Goal: Task Accomplishment & Management: Use online tool/utility

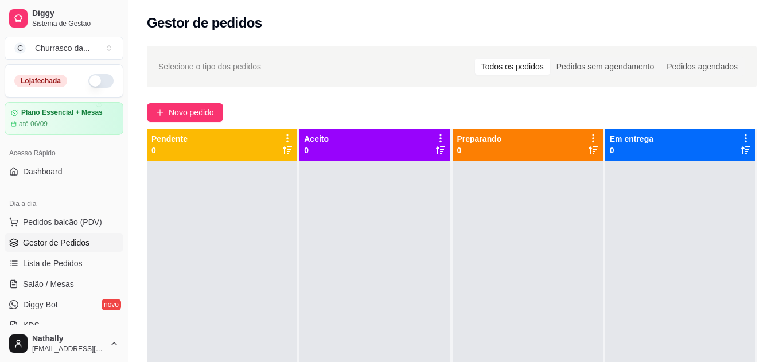
drag, startPoint x: 125, startPoint y: 132, endPoint x: 126, endPoint y: 161, distance: 29.3
click at [126, 161] on button "Toggle Sidebar" at bounding box center [127, 181] width 9 height 362
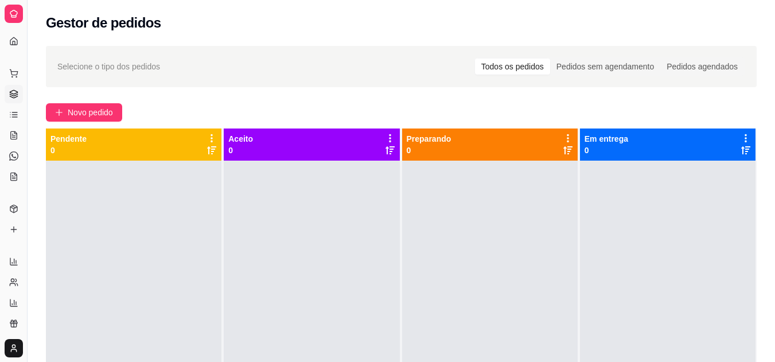
click at [30, 151] on button "Toggle Sidebar" at bounding box center [26, 181] width 9 height 362
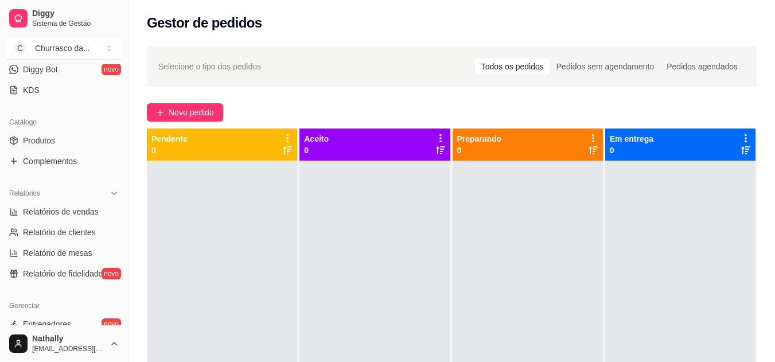
scroll to position [239, 0]
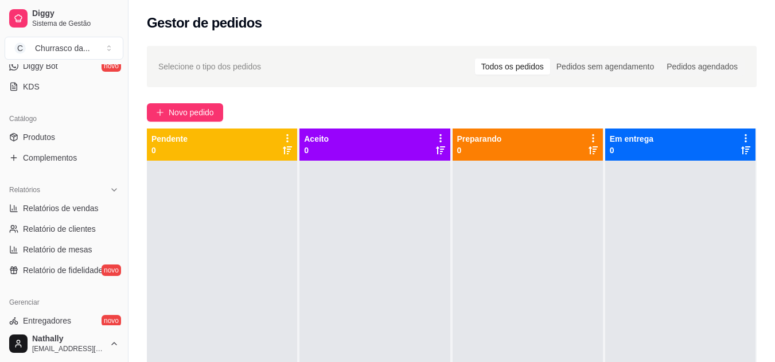
click at [69, 203] on span "Relatórios de vendas" at bounding box center [61, 208] width 76 height 11
select select "ALL"
select select "0"
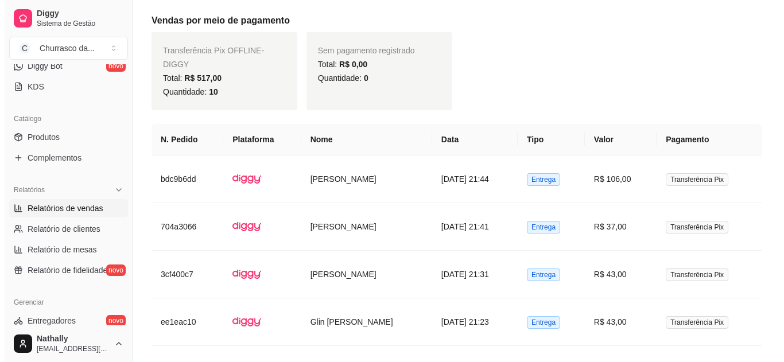
scroll to position [414, 0]
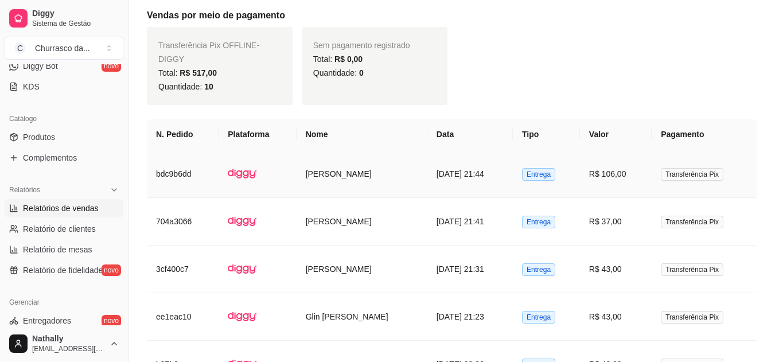
click at [351, 162] on td "[PERSON_NAME]" at bounding box center [362, 174] width 131 height 48
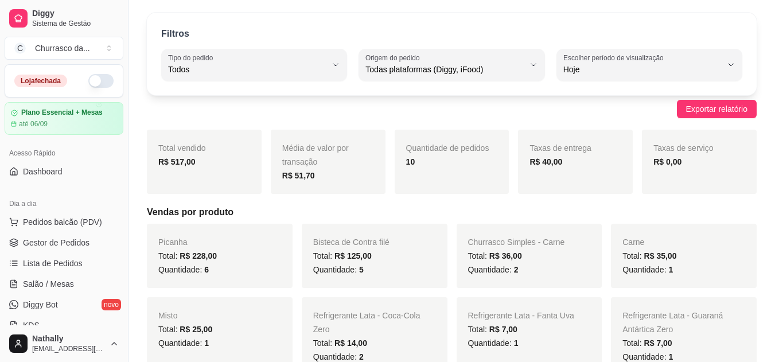
scroll to position [0, 0]
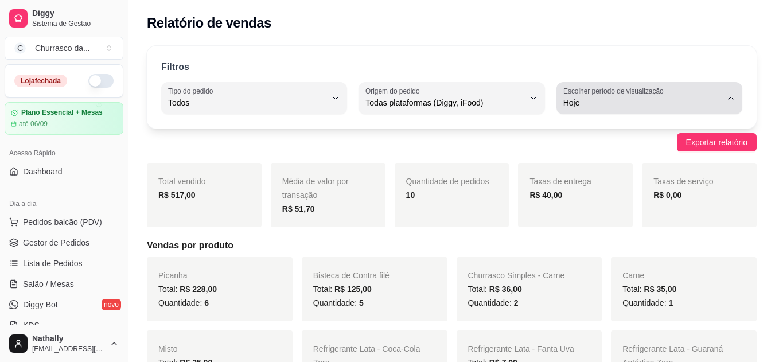
click at [733, 99] on icon "button" at bounding box center [731, 98] width 9 height 9
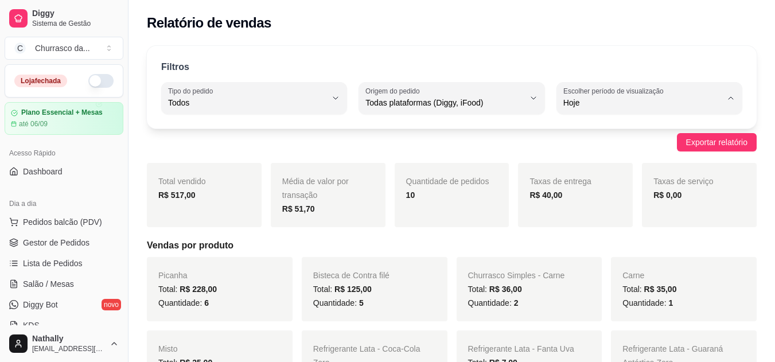
click at [584, 147] on span "Ontem" at bounding box center [644, 148] width 150 height 11
type input "1"
select select "1"
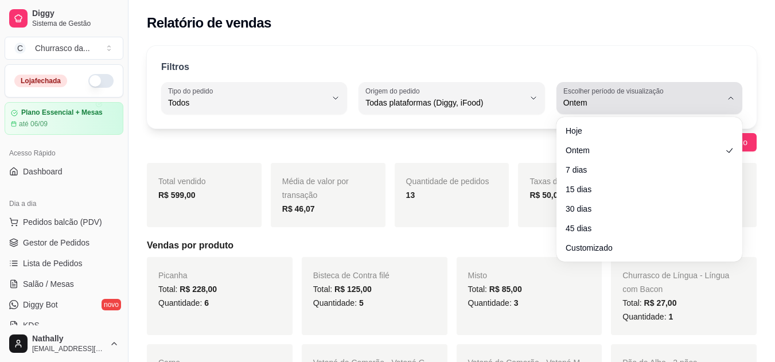
click at [732, 101] on icon "button" at bounding box center [731, 98] width 9 height 9
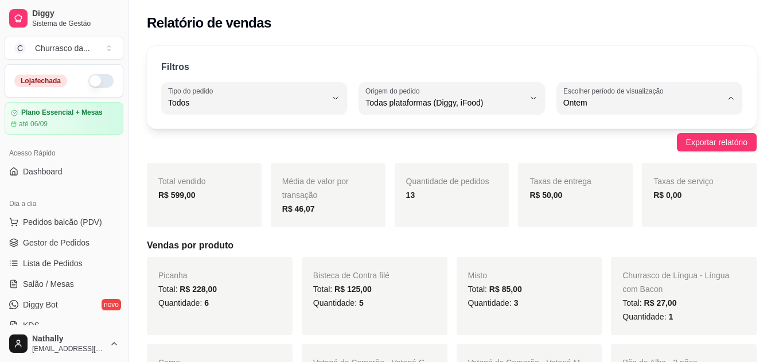
click at [588, 134] on span "Hoje" at bounding box center [644, 130] width 150 height 11
type input "0"
select select "0"
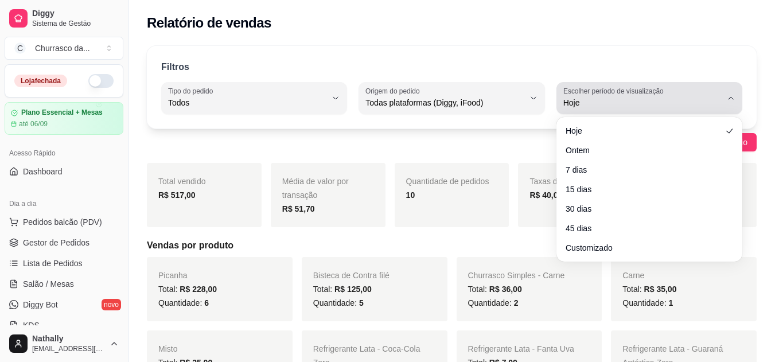
click at [732, 99] on icon "button" at bounding box center [731, 98] width 9 height 9
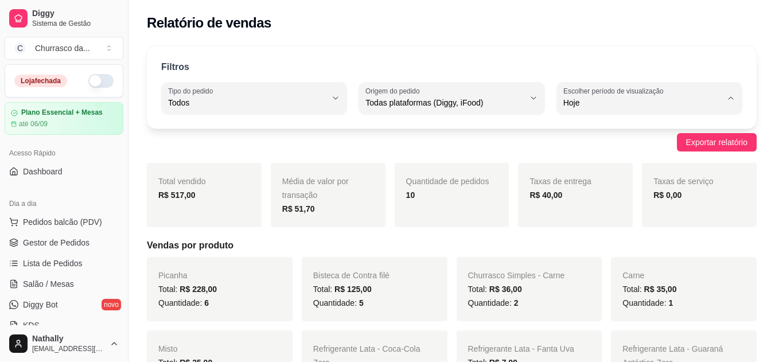
click at [577, 169] on span "7 dias" at bounding box center [644, 167] width 150 height 11
type input "7"
select select "7"
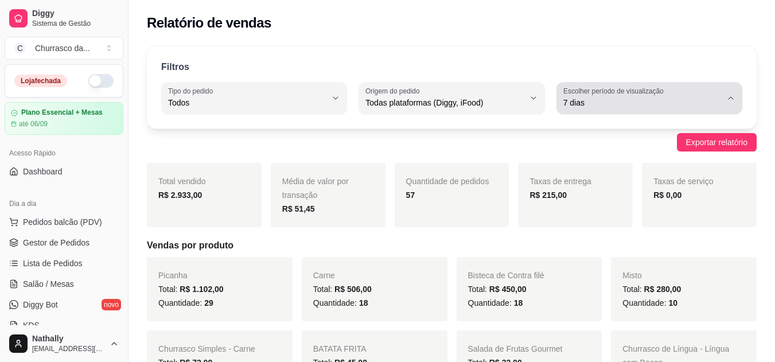
click at [728, 92] on button "Escolher período de visualização 7 dias" at bounding box center [650, 98] width 186 height 32
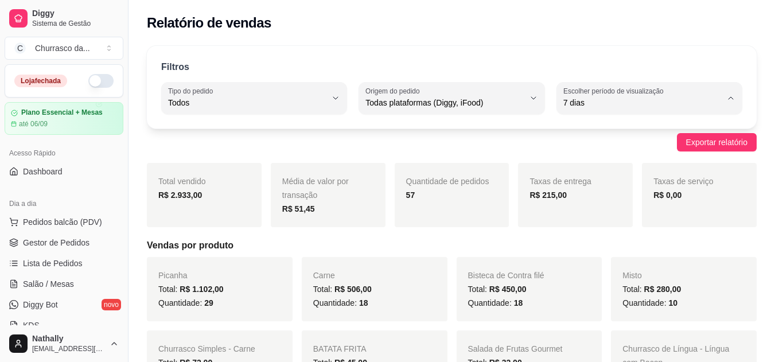
click at [588, 186] on span "15 dias" at bounding box center [644, 186] width 150 height 11
type input "15"
select select "15"
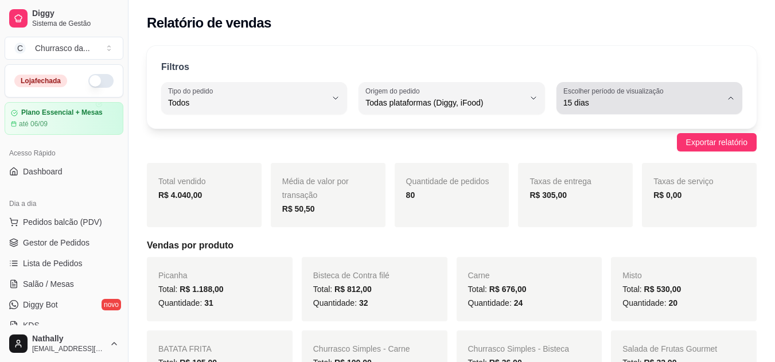
click at [730, 101] on icon "button" at bounding box center [731, 98] width 9 height 9
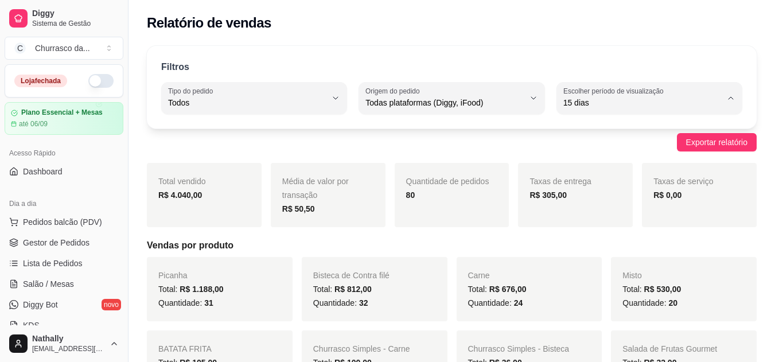
click at [592, 209] on span "30 dias" at bounding box center [644, 205] width 150 height 11
type input "30"
select select "30"
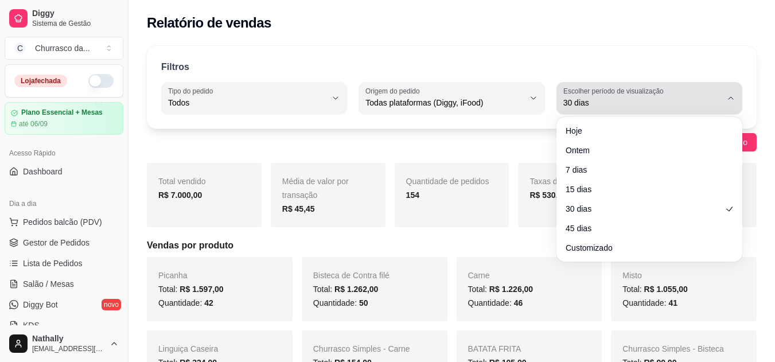
click at [731, 98] on icon "button" at bounding box center [731, 98] width 9 height 9
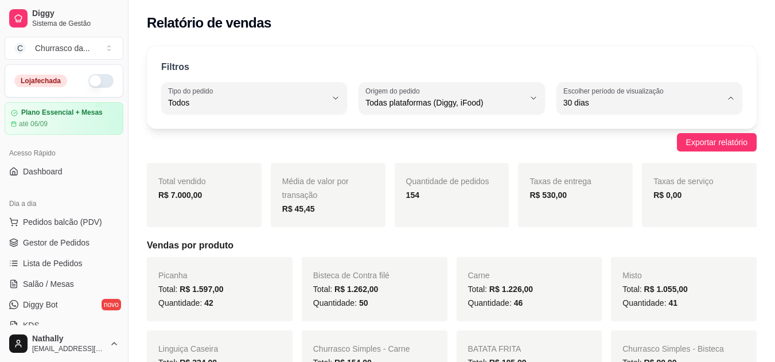
click at [587, 226] on span "45 dias" at bounding box center [644, 224] width 150 height 11
type input "45"
select select "45"
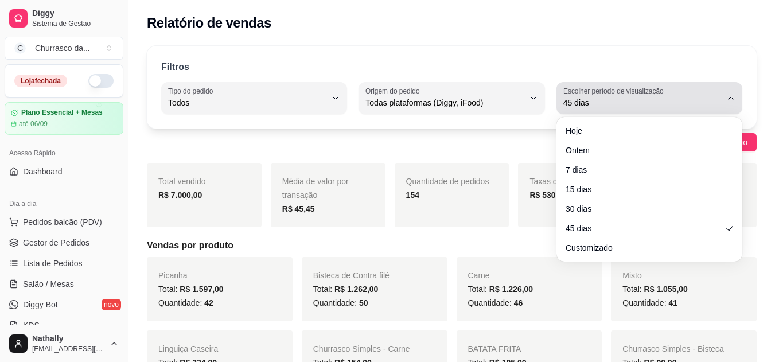
click at [732, 100] on icon "button" at bounding box center [731, 98] width 9 height 9
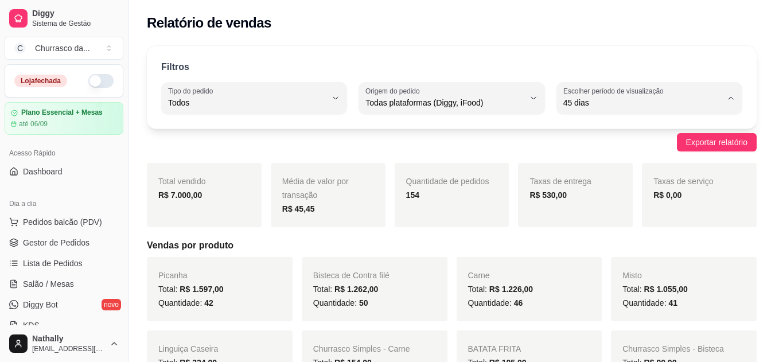
click at [597, 206] on span "30 dias" at bounding box center [644, 205] width 150 height 11
type input "30"
select select "30"
click at [89, 42] on button "C Churrasco da ..." at bounding box center [64, 48] width 119 height 23
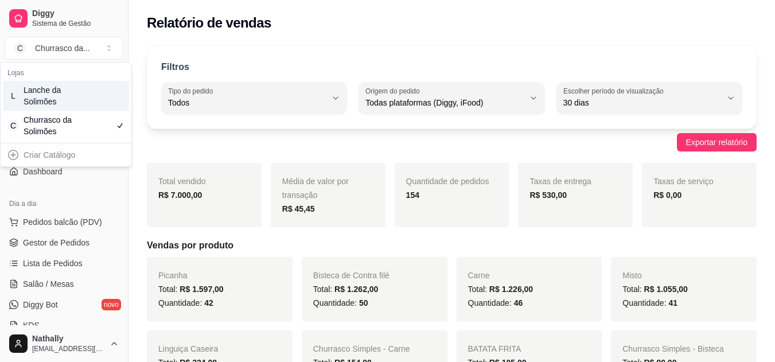
click at [45, 91] on div "Lanche da Solimões" at bounding box center [50, 95] width 52 height 23
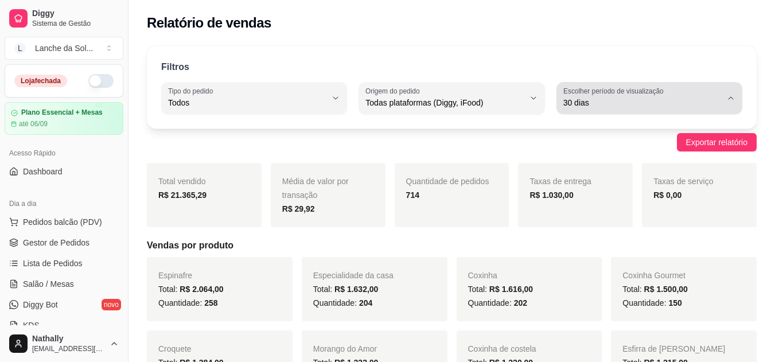
click at [731, 99] on icon "button" at bounding box center [731, 98] width 9 height 9
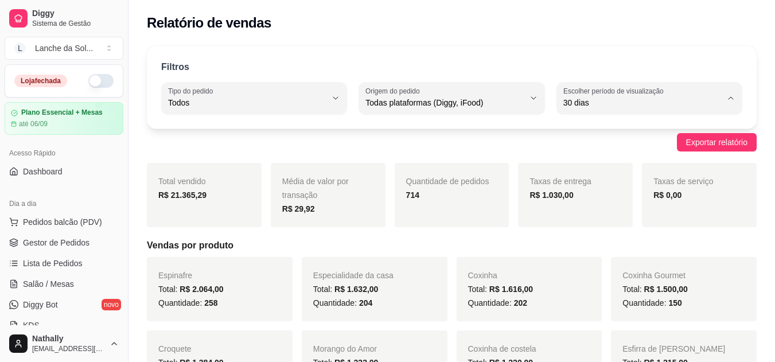
click at [582, 229] on span "45 dias" at bounding box center [644, 224] width 150 height 11
type input "45"
select select "45"
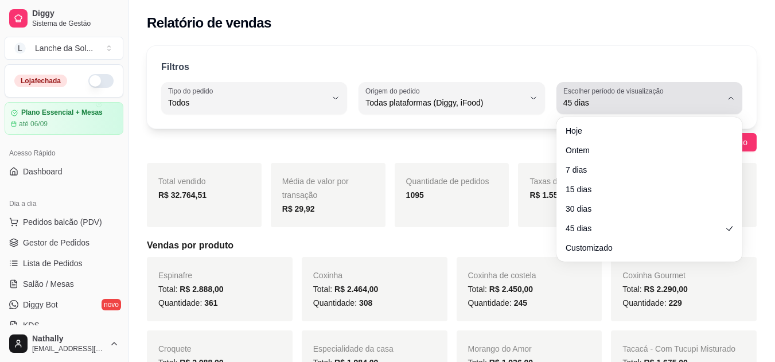
click at [732, 99] on icon "button" at bounding box center [731, 98] width 9 height 9
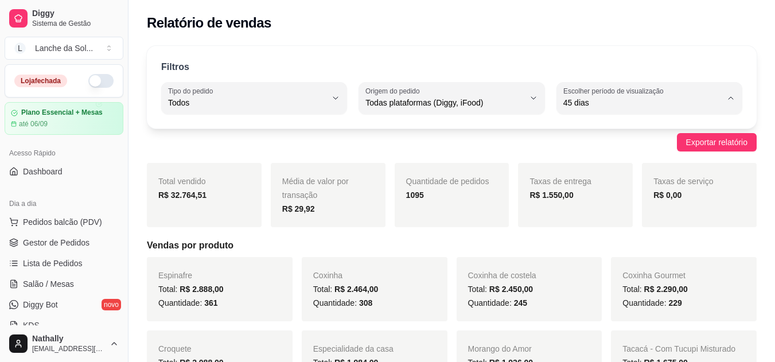
click at [603, 244] on span "Customizado" at bounding box center [644, 242] width 150 height 11
type input "-1"
select select "-1"
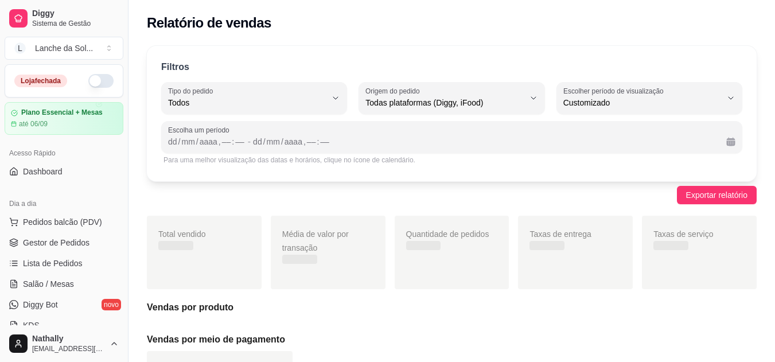
scroll to position [11, 0]
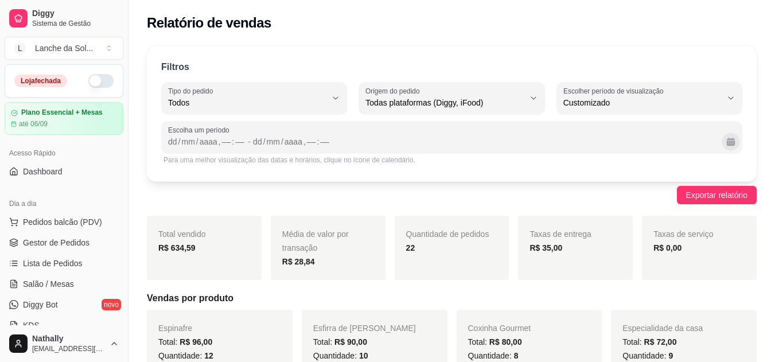
click at [731, 140] on button "Calendário" at bounding box center [731, 142] width 18 height 18
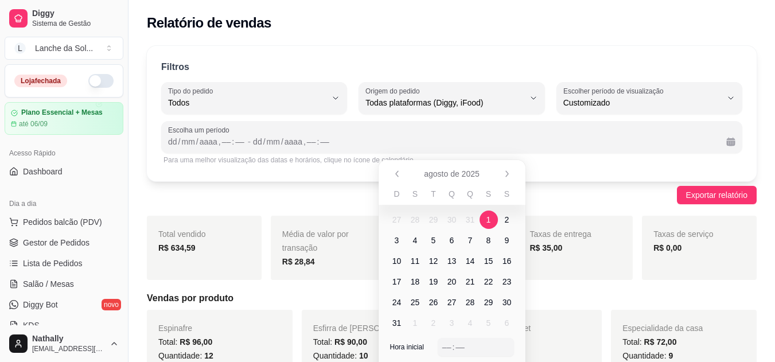
click at [490, 219] on span "1" at bounding box center [489, 219] width 5 height 11
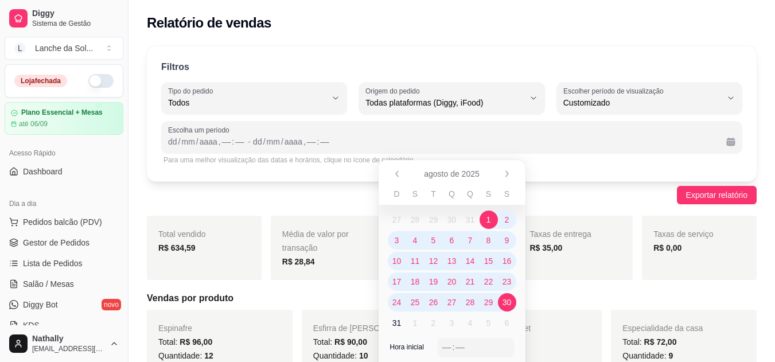
click at [509, 300] on span "30" at bounding box center [507, 302] width 9 height 11
click at [481, 345] on div "–– : ––" at bounding box center [476, 347] width 67 height 14
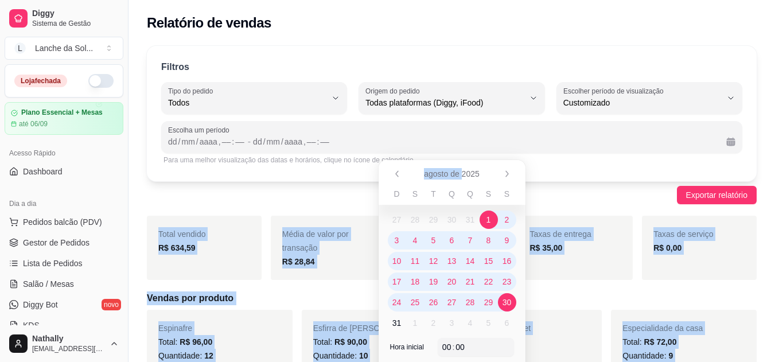
drag, startPoint x: 463, startPoint y: 169, endPoint x: 461, endPoint y: 154, distance: 15.0
click at [461, 154] on body "00 Diggy Sistema de Gestão L Lanche da Sol ... Loja fechada Plano Essencial + M…" at bounding box center [387, 181] width 775 height 362
click at [460, 168] on div "agosto de 2025" at bounding box center [452, 174] width 147 height 28
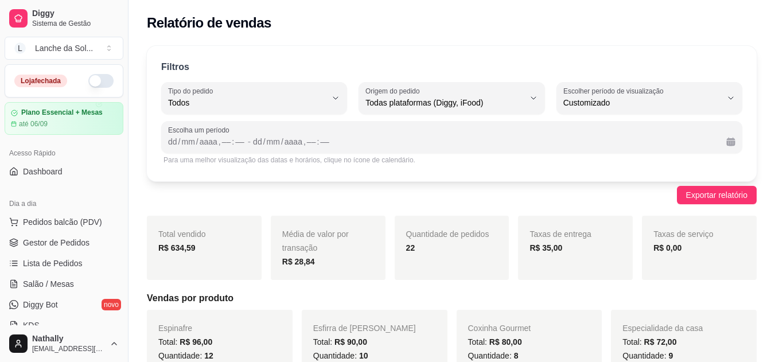
click at [573, 325] on div "Coxinha Gourmet Total: R$ 80,00 Quantidade: 8" at bounding box center [530, 342] width 146 height 64
click at [245, 141] on div "dd / mm / aaaa , –– : –– - dd / mm / aaaa , –– : ––" at bounding box center [452, 142] width 568 height 14
click at [248, 142] on span "-" at bounding box center [249, 142] width 3 height 14
click at [730, 140] on button "Calendário" at bounding box center [731, 142] width 18 height 18
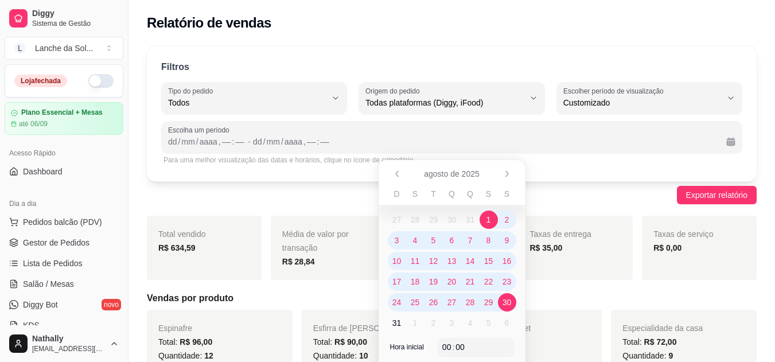
click at [510, 303] on span "30" at bounding box center [507, 302] width 9 height 11
click at [490, 223] on span "1" at bounding box center [489, 219] width 5 height 11
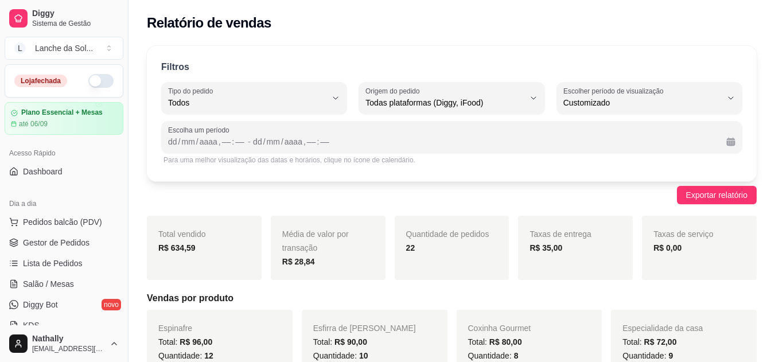
click at [697, 194] on span "Exportar relatório" at bounding box center [717, 195] width 61 height 13
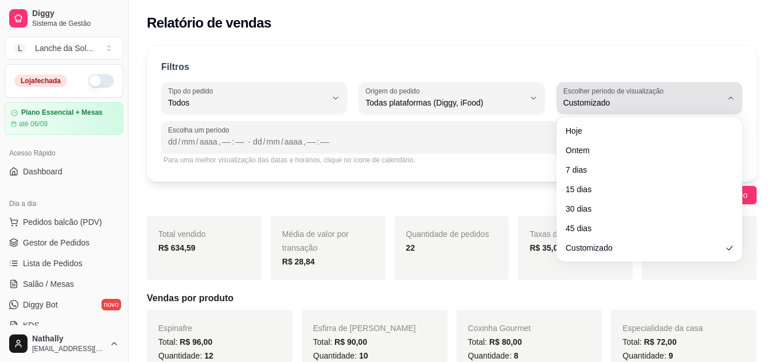
click at [733, 97] on icon "button" at bounding box center [731, 98] width 9 height 9
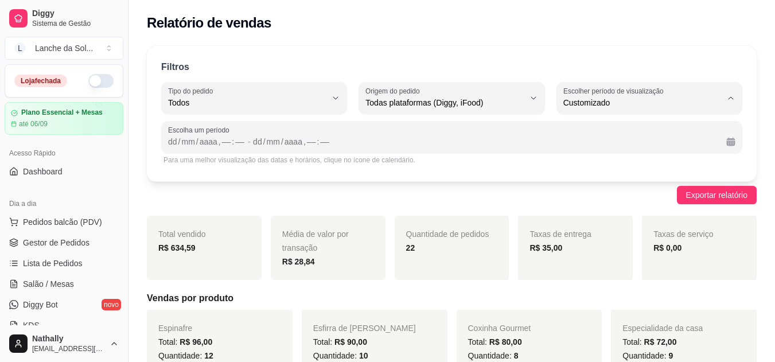
click at [583, 131] on span "Hoje" at bounding box center [644, 130] width 150 height 11
type input "0"
select select "0"
